Goal: Find specific page/section: Find specific page/section

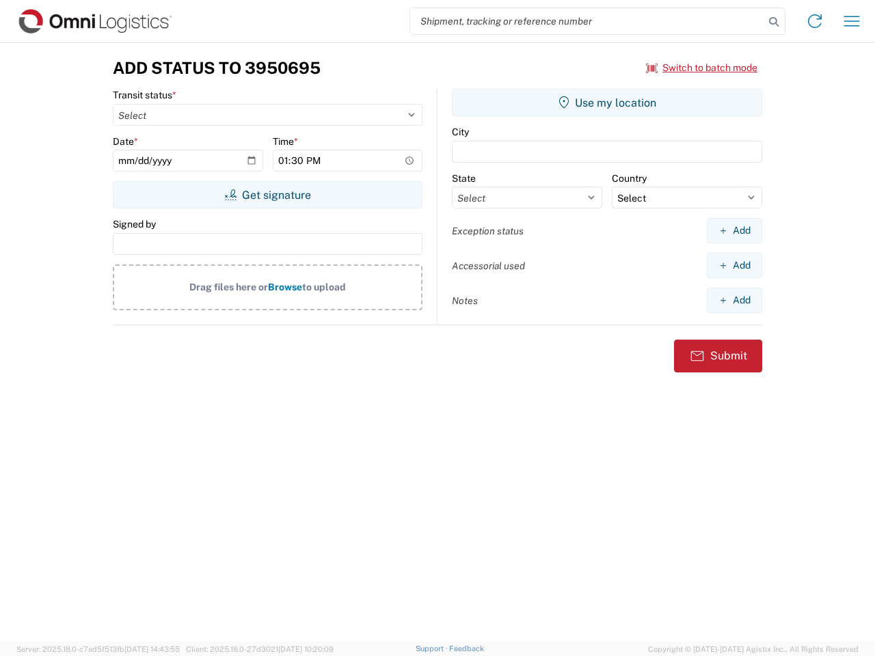
click at [587, 21] on input "search" at bounding box center [587, 21] width 354 height 26
click at [773, 22] on icon at bounding box center [773, 21] width 19 height 19
click at [814, 21] on icon at bounding box center [815, 21] width 22 height 22
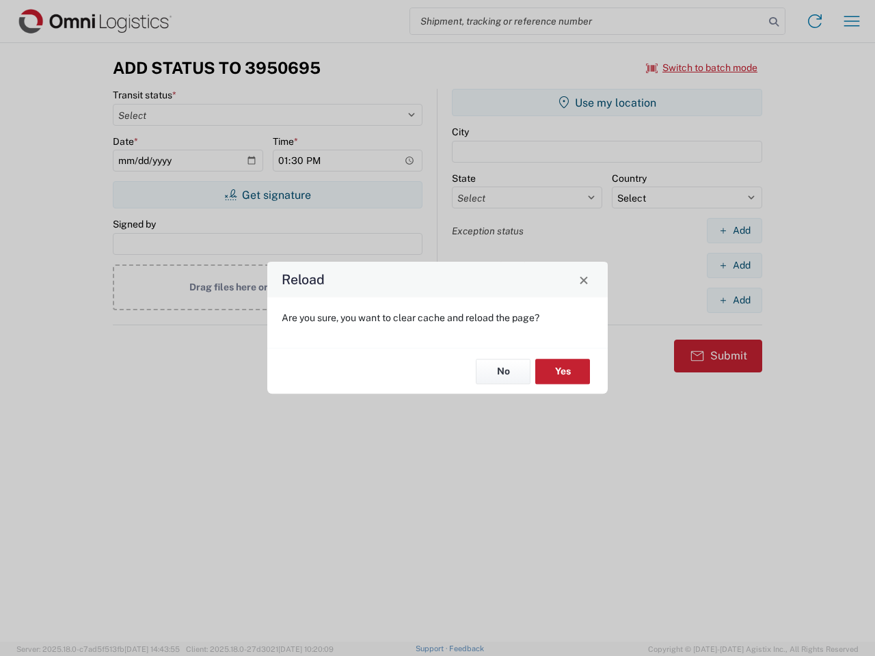
click at [851, 21] on div "Reload Are you sure, you want to clear cache and reload the page? No Yes" at bounding box center [437, 328] width 875 height 656
click at [702, 68] on div "Reload Are you sure, you want to clear cache and reload the page? No Yes" at bounding box center [437, 328] width 875 height 656
click at [267, 195] on div "Reload Are you sure, you want to clear cache and reload the page? No Yes" at bounding box center [437, 328] width 875 height 656
click at [607, 102] on div "Reload Are you sure, you want to clear cache and reload the page? No Yes" at bounding box center [437, 328] width 875 height 656
click at [734, 230] on div "Reload Are you sure, you want to clear cache and reload the page? No Yes" at bounding box center [437, 328] width 875 height 656
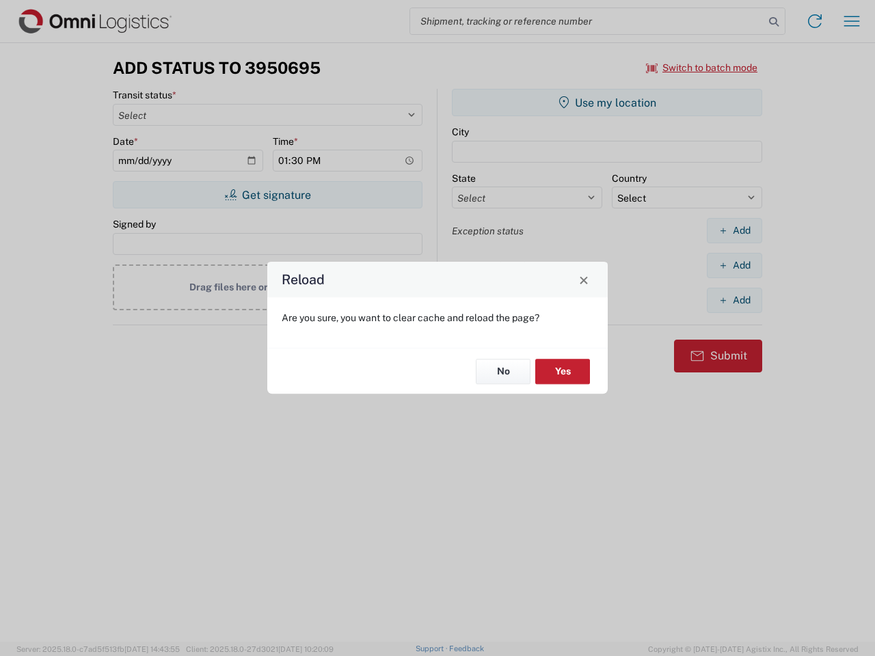
click at [734, 265] on div "Reload Are you sure, you want to clear cache and reload the page? No Yes" at bounding box center [437, 328] width 875 height 656
click at [734, 300] on div "Reload Are you sure, you want to clear cache and reload the page? No Yes" at bounding box center [437, 328] width 875 height 656
